Goal: Task Accomplishment & Management: Manage account settings

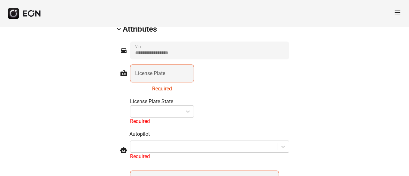
scroll to position [742, 0]
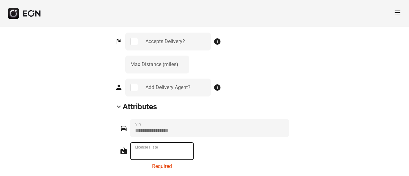
click at [166, 142] on Plate "License Plate" at bounding box center [162, 151] width 64 height 18
paste Plate "*******"
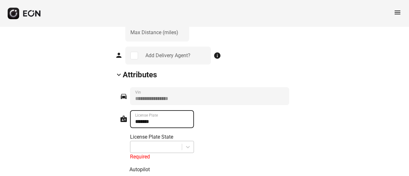
type Plate "*******"
click at [173, 143] on div at bounding box center [156, 147] width 45 height 9
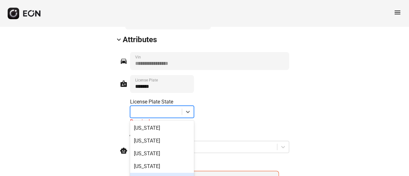
scroll to position [839, 0]
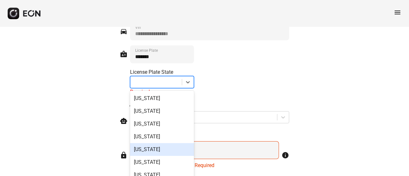
click at [162, 143] on div "[US_STATE]" at bounding box center [162, 149] width 64 height 13
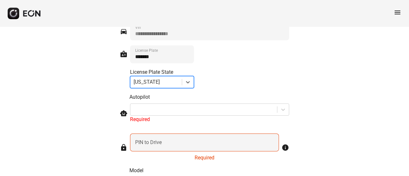
click at [161, 139] on label "PIN to Drive" at bounding box center [148, 143] width 27 height 8
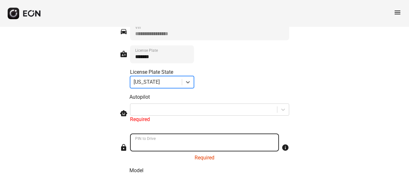
click at [161, 134] on Drive "PIN to Drive" at bounding box center [204, 143] width 149 height 18
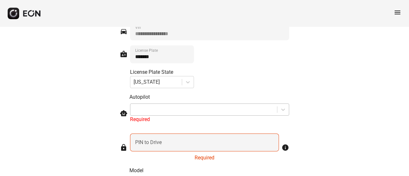
click at [159, 105] on div at bounding box center [204, 109] width 140 height 9
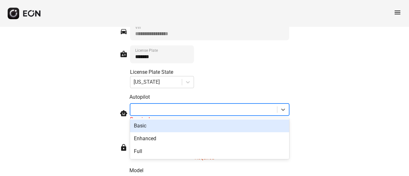
click at [153, 120] on div "Basic" at bounding box center [209, 126] width 159 height 13
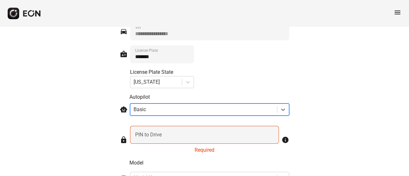
click at [150, 131] on label "PIN to Drive" at bounding box center [148, 135] width 27 height 8
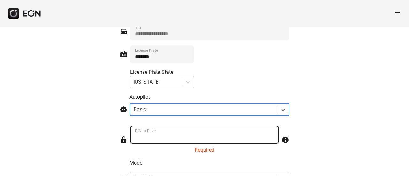
click at [150, 126] on Drive "PIN to Drive" at bounding box center [204, 135] width 149 height 18
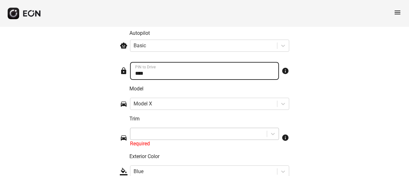
type Drive "****"
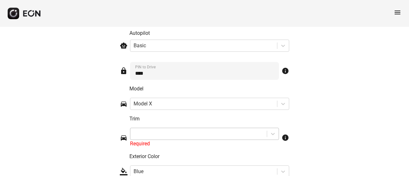
click at [149, 128] on div at bounding box center [204, 134] width 149 height 12
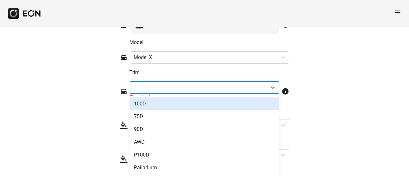
scroll to position [954, 0]
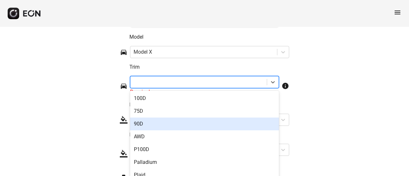
click at [155, 118] on div "90D" at bounding box center [204, 124] width 149 height 13
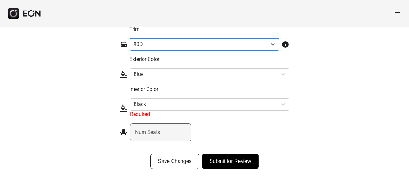
scroll to position [994, 0]
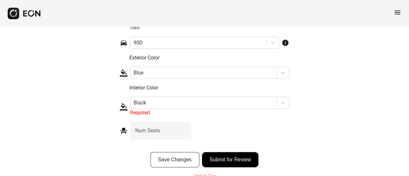
click at [239, 152] on button "Submit for Review" at bounding box center [230, 159] width 57 height 15
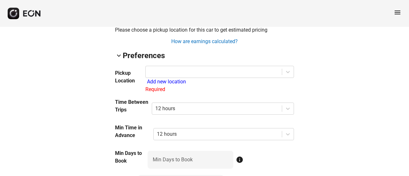
scroll to position [514, 0]
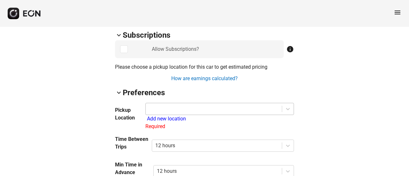
click at [170, 105] on div at bounding box center [214, 109] width 130 height 9
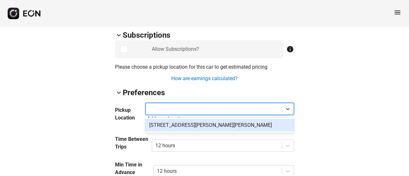
click at [173, 119] on div "[STREET_ADDRESS][PERSON_NAME][PERSON_NAME]" at bounding box center [219, 125] width 149 height 13
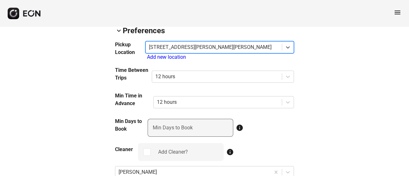
scroll to position [578, 0]
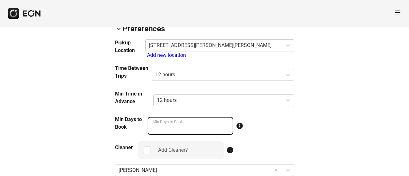
click at [226, 117] on Book "*" at bounding box center [191, 126] width 86 height 18
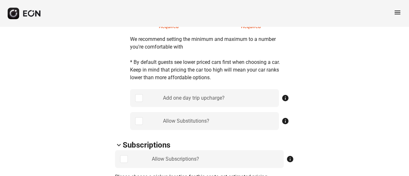
scroll to position [386, 0]
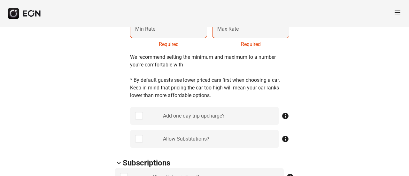
type Book "*"
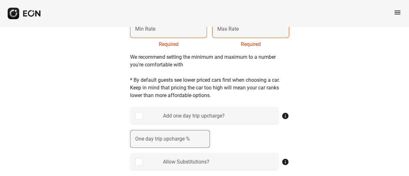
click at [169, 135] on label "One day trip upcharge %" at bounding box center [162, 139] width 55 height 8
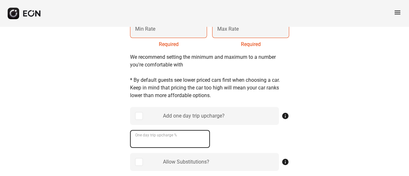
click at [169, 130] on \% "One day trip upcharge %" at bounding box center [170, 139] width 80 height 18
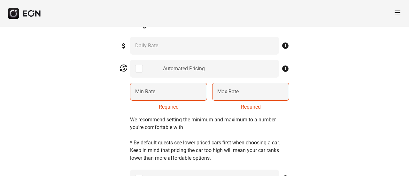
scroll to position [322, 0]
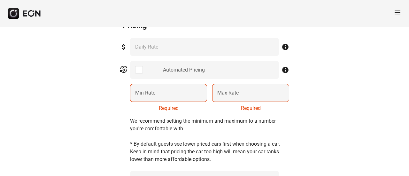
type \% "**"
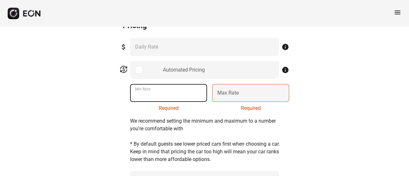
click at [169, 84] on Rate "Min Rate" at bounding box center [168, 93] width 77 height 18
type Rate "**"
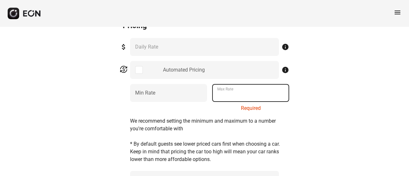
click at [239, 84] on Rate "Max Rate" at bounding box center [250, 93] width 77 height 18
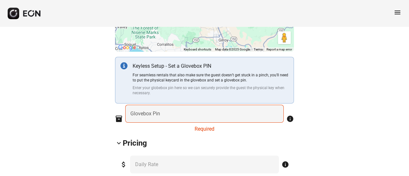
scroll to position [194, 0]
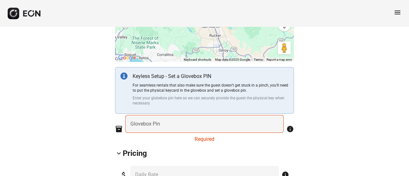
type Rate "***"
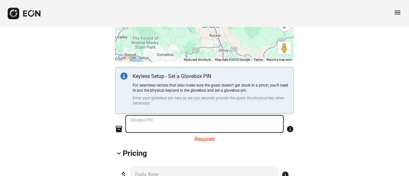
click at [178, 115] on Pin "Glovebox Pin" at bounding box center [204, 124] width 159 height 18
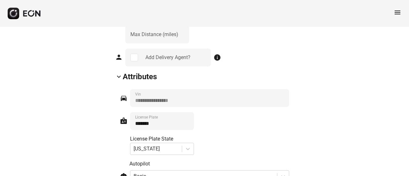
scroll to position [989, 0]
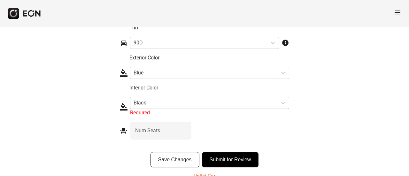
type Pin "****"
click at [157, 98] on div at bounding box center [204, 102] width 140 height 9
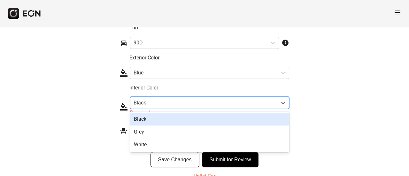
click at [157, 98] on div at bounding box center [204, 102] width 140 height 9
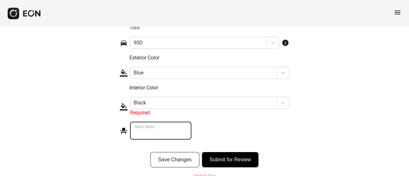
click at [153, 122] on Seats "*" at bounding box center [160, 131] width 61 height 18
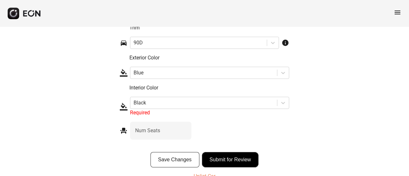
click at [234, 152] on button "Submit for Review" at bounding box center [230, 159] width 57 height 15
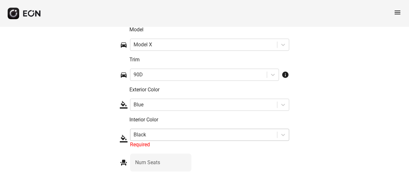
click at [269, 130] on div at bounding box center [204, 134] width 140 height 9
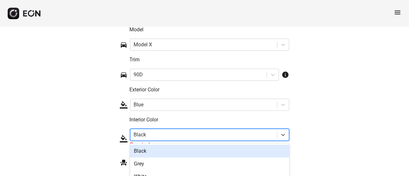
click at [152, 145] on div "Black" at bounding box center [209, 151] width 159 height 13
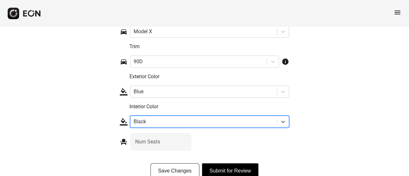
scroll to position [981, 0]
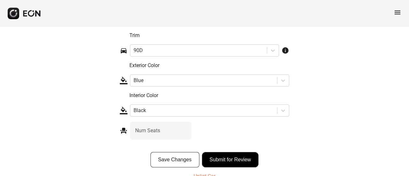
click at [232, 152] on button "Submit for Review" at bounding box center [230, 159] width 57 height 15
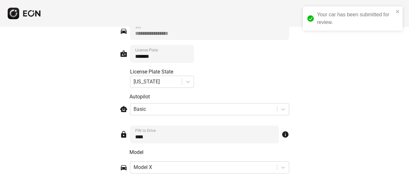
scroll to position [1105, 0]
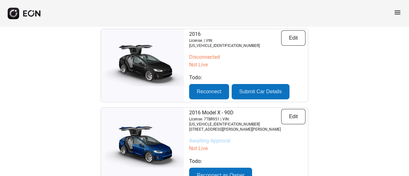
scroll to position [192, 0]
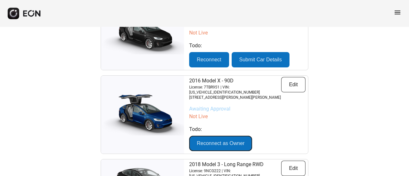
click at [215, 136] on button "Reconnect as Owner" at bounding box center [220, 143] width 63 height 15
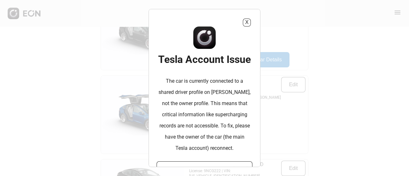
scroll to position [23, 0]
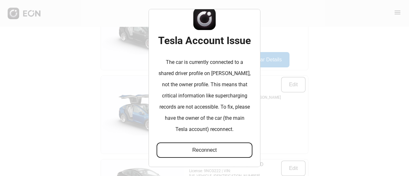
click at [212, 144] on button "Reconnect" at bounding box center [205, 150] width 96 height 15
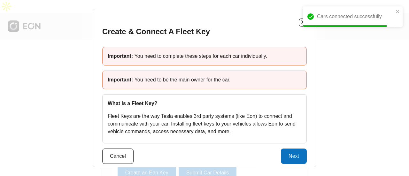
scroll to position [5, 0]
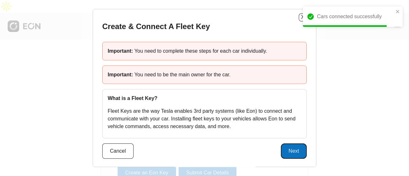
click at [288, 145] on button "Next" at bounding box center [294, 151] width 26 height 15
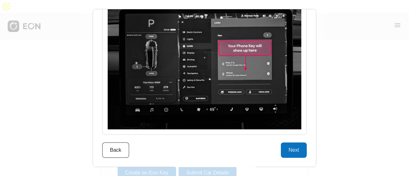
scroll to position [851, 0]
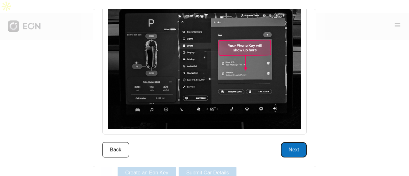
click at [288, 147] on button "Next" at bounding box center [294, 149] width 26 height 15
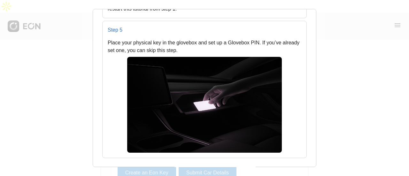
scroll to position [759, 0]
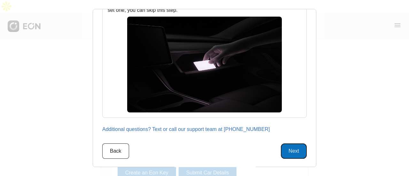
click at [296, 145] on button "Next" at bounding box center [294, 151] width 26 height 15
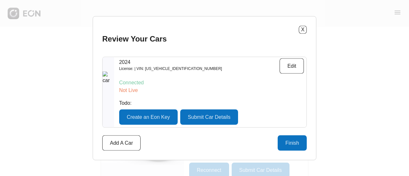
scroll to position [128, 0]
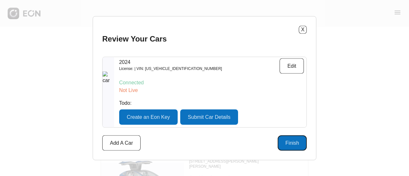
click at [296, 144] on button "Finish" at bounding box center [292, 142] width 29 height 15
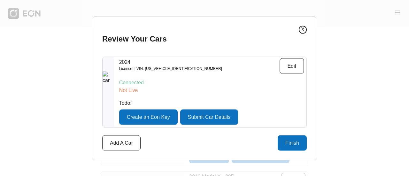
click at [306, 30] on button "X" at bounding box center [303, 30] width 8 height 8
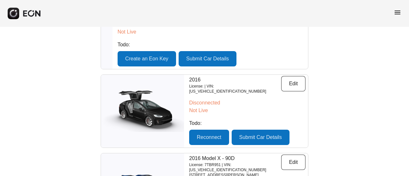
scroll to position [192, 0]
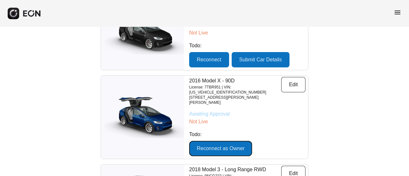
click at [227, 141] on button "Reconnect as Owner" at bounding box center [220, 148] width 63 height 15
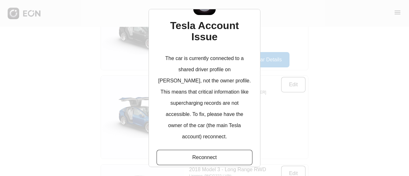
scroll to position [35, 0]
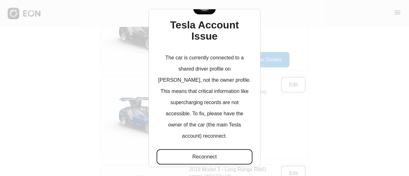
click at [215, 149] on button "Reconnect" at bounding box center [205, 156] width 96 height 15
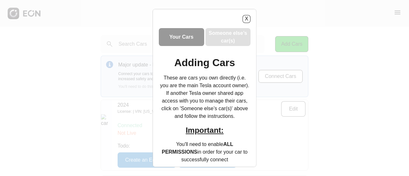
click at [207, 139] on div "Important: You'll need to enable ALL PERMISSIONS in order for your car to succe…" at bounding box center [205, 145] width 92 height 41
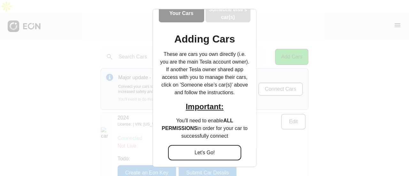
scroll to position [43, 0]
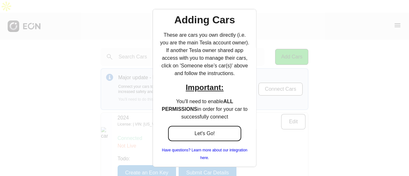
click at [208, 137] on button "Let's Go!" at bounding box center [205, 133] width 74 height 15
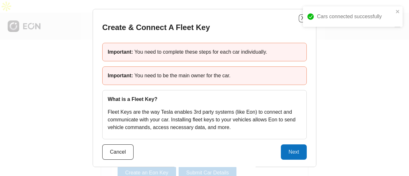
scroll to position [5, 0]
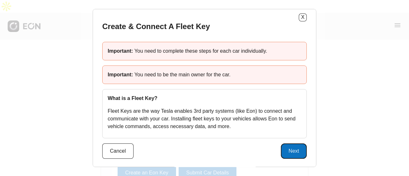
click at [289, 151] on button "Next" at bounding box center [294, 151] width 26 height 15
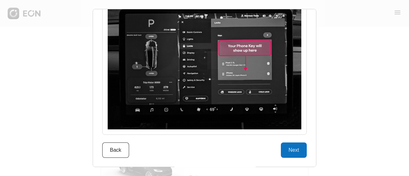
scroll to position [64, 0]
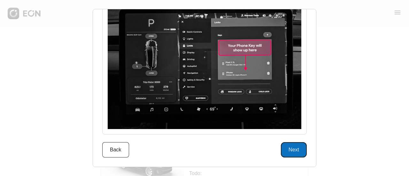
click at [290, 150] on button "Next" at bounding box center [294, 149] width 26 height 15
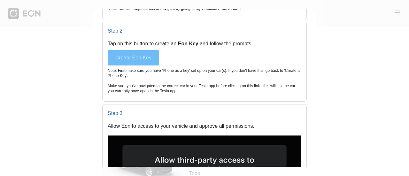
scroll to position [376, 0]
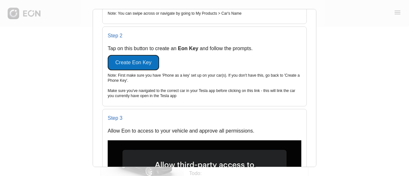
click at [145, 60] on button "Create Eon Key" at bounding box center [133, 62] width 51 height 15
